Goal: Information Seeking & Learning: Find specific fact

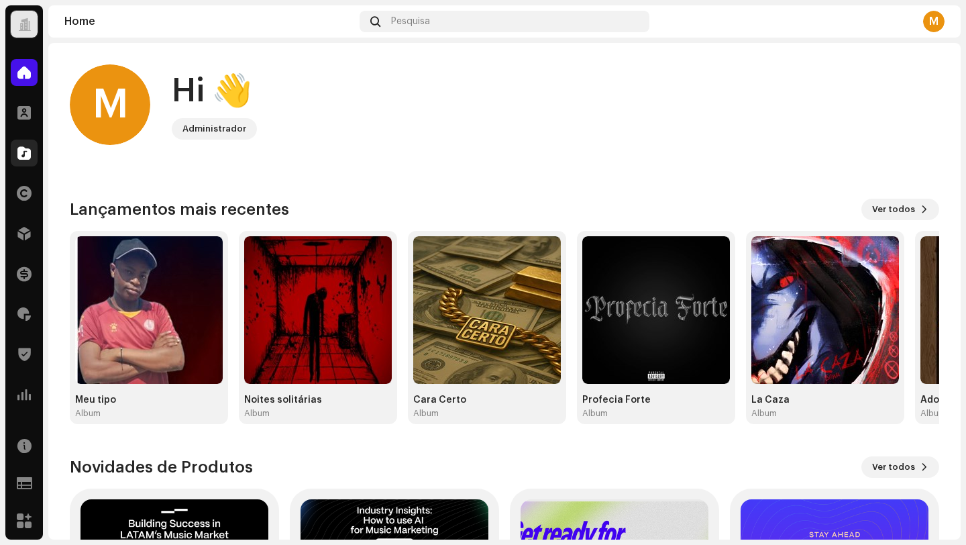
click at [17, 140] on div at bounding box center [24, 153] width 27 height 27
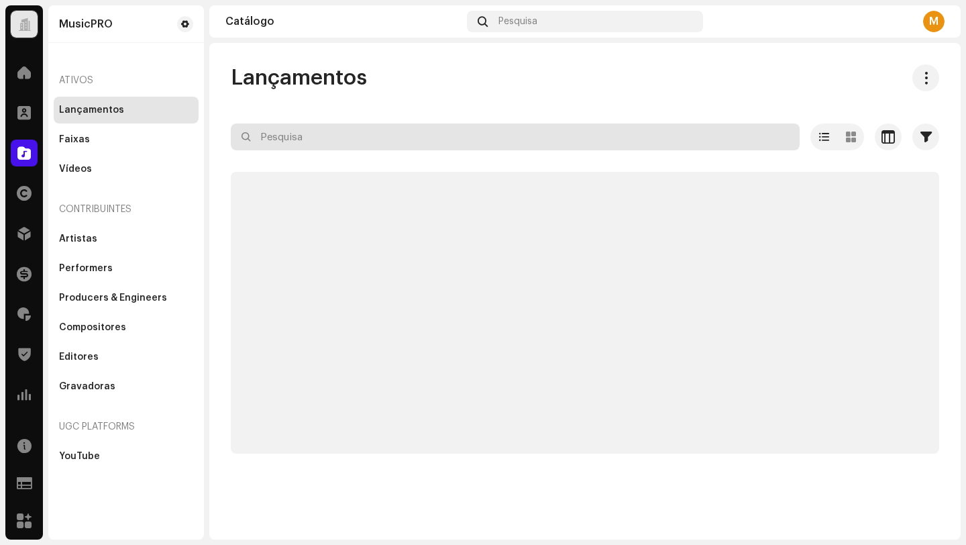
click at [280, 134] on input "text" at bounding box center [515, 136] width 569 height 27
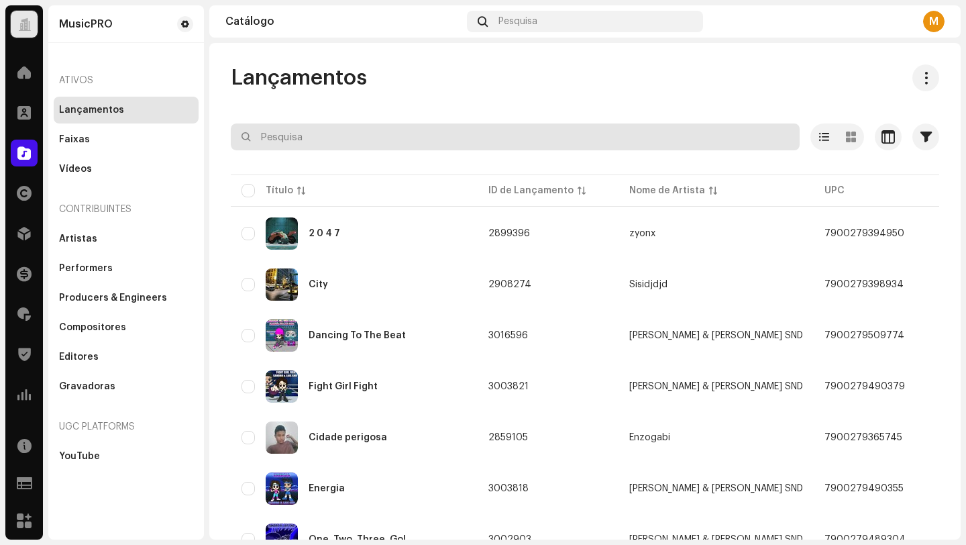
paste input "3047781"
type input "3047781"
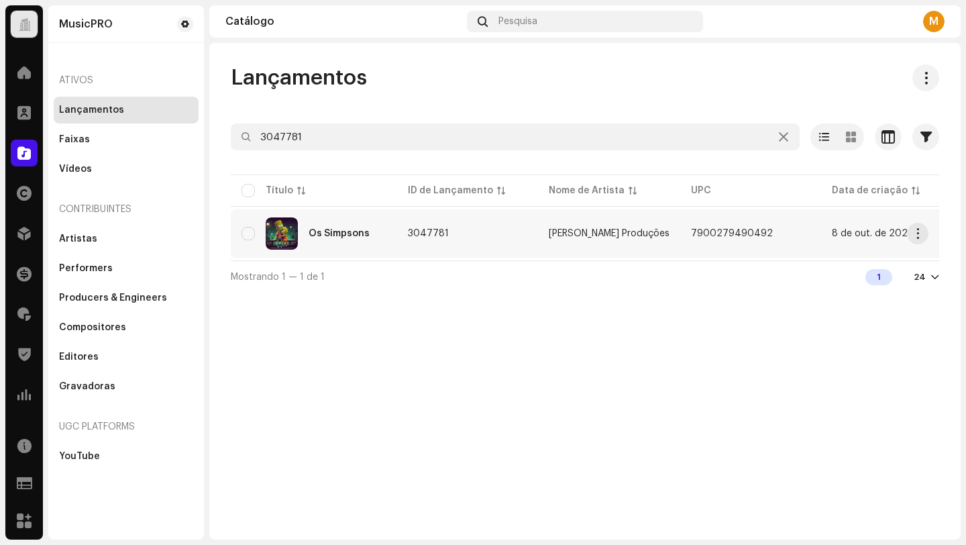
click at [389, 242] on td "Os Simpsons" at bounding box center [314, 233] width 166 height 48
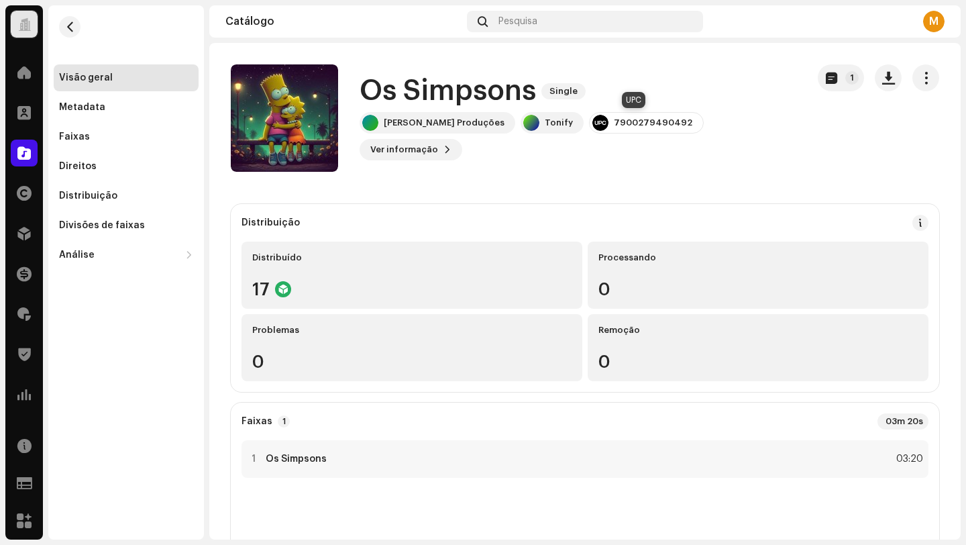
click at [629, 121] on div "7900279490492" at bounding box center [653, 122] width 79 height 11
drag, startPoint x: 605, startPoint y: 122, endPoint x: 693, endPoint y: 119, distance: 87.3
click at [693, 119] on div "[PERSON_NAME] Produções Tonify 7900279490492 Ver informação 1" at bounding box center [578, 136] width 437 height 48
copy div "7900279490492"
click at [76, 27] on button "button" at bounding box center [69, 26] width 21 height 21
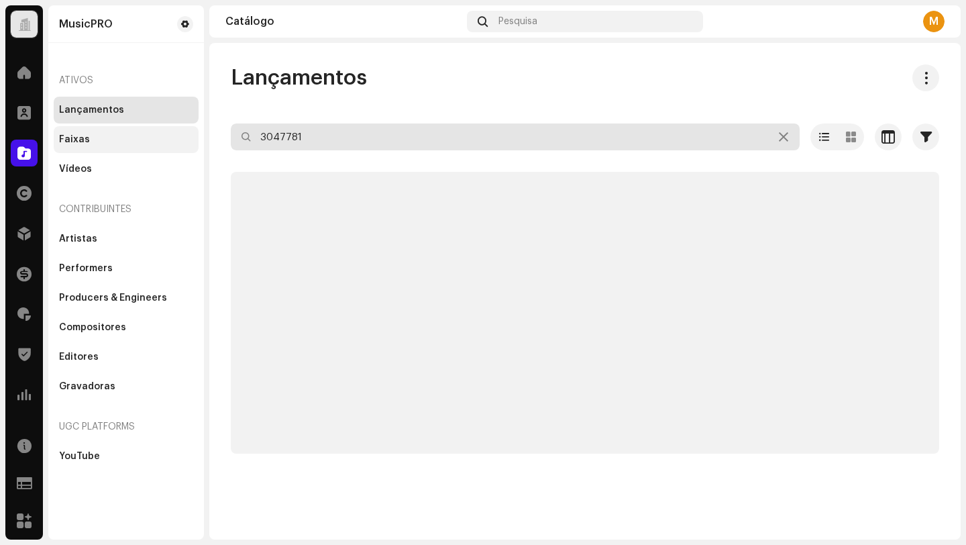
drag, startPoint x: 314, startPoint y: 138, endPoint x: 168, endPoint y: 127, distance: 146.0
click at [168, 127] on div "MusicPRO Home Clientes Catálogo Direitos Distribuição Finanças Royalties Trust …" at bounding box center [483, 272] width 966 height 545
paste input "3"
type input "3047783"
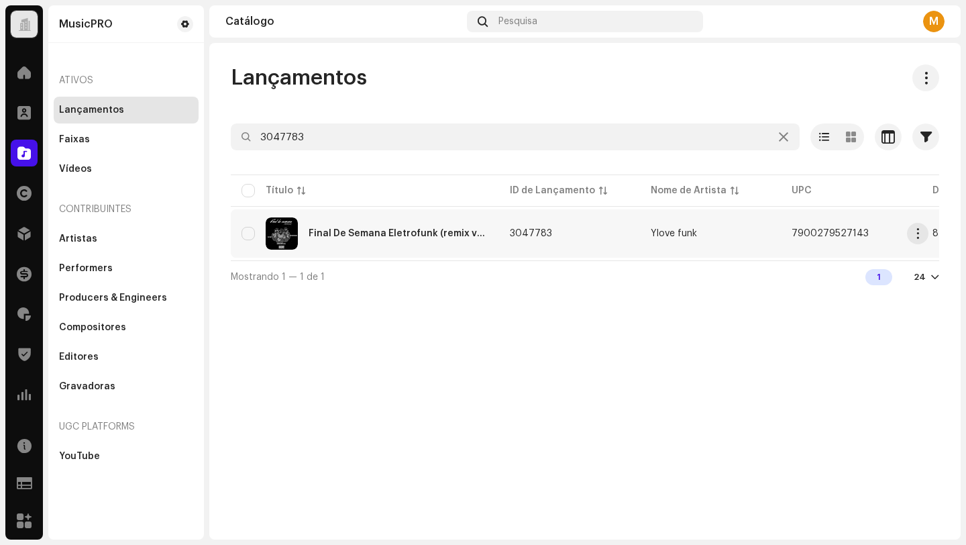
click at [299, 247] on div "Final De Semana Eletrofunk (remix versão)" at bounding box center [365, 233] width 247 height 32
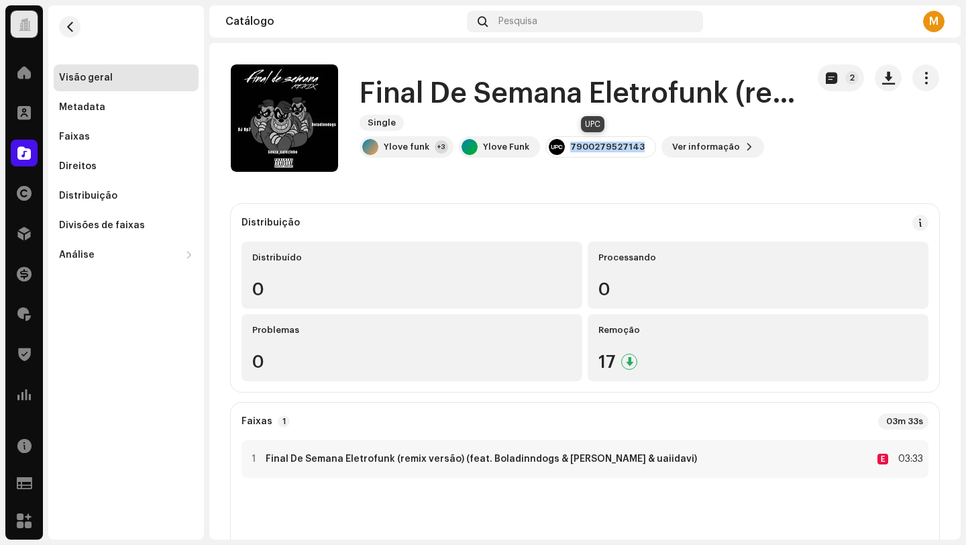
drag, startPoint x: 632, startPoint y: 146, endPoint x: 568, endPoint y: 148, distance: 63.8
click at [570, 148] on div "7900279527143" at bounding box center [607, 147] width 74 height 11
